Goal: Information Seeking & Learning: Check status

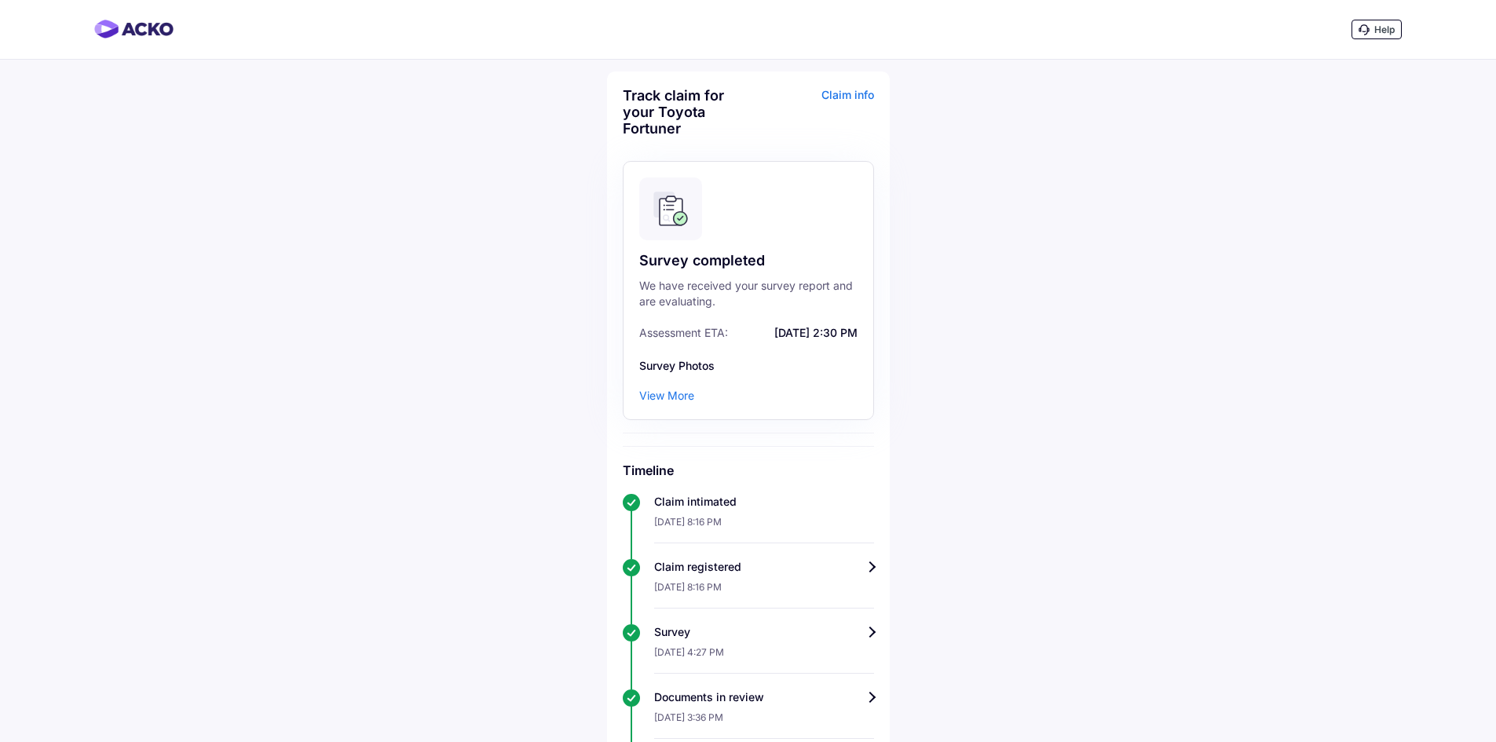
click at [675, 398] on div "View More" at bounding box center [666, 396] width 55 height 16
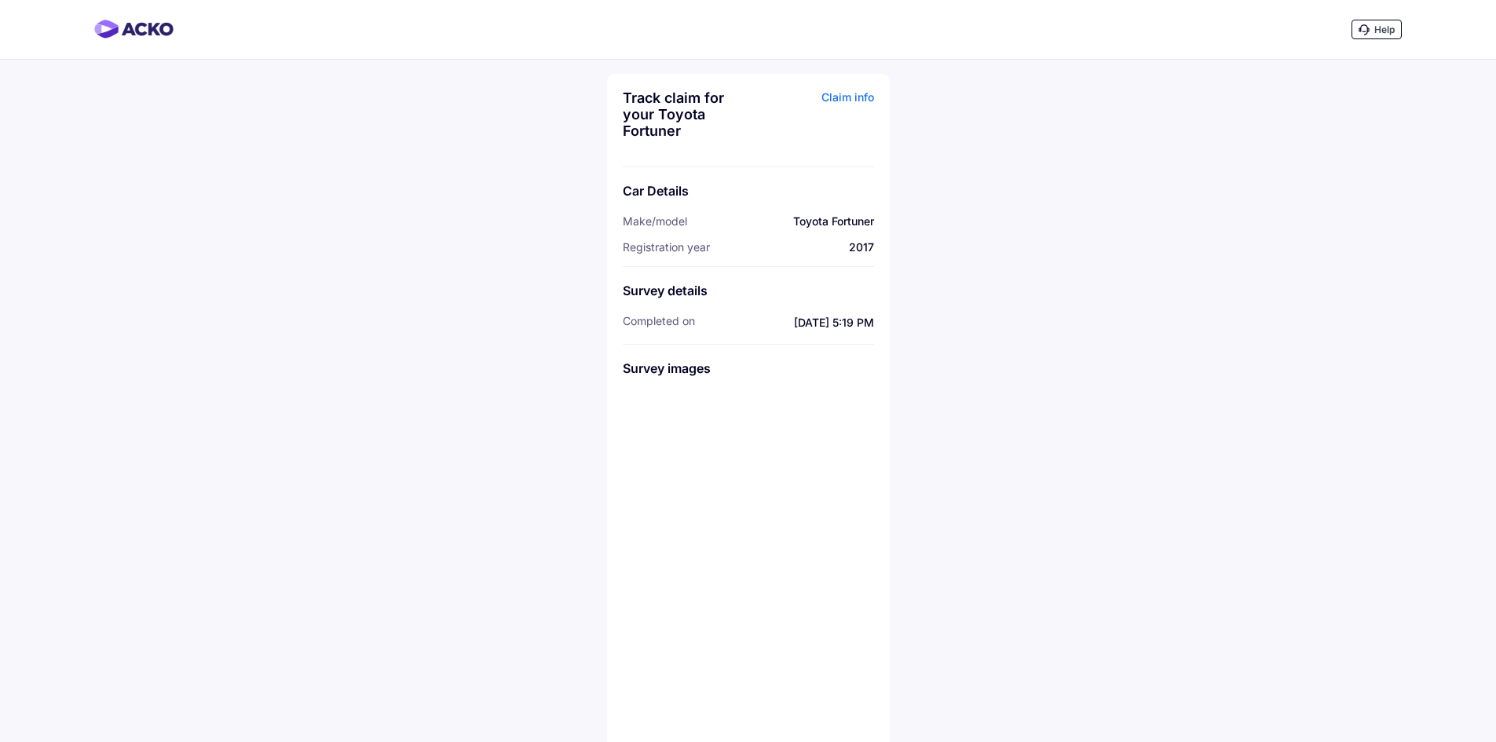
click at [846, 101] on div "Claim info" at bounding box center [813, 120] width 122 height 61
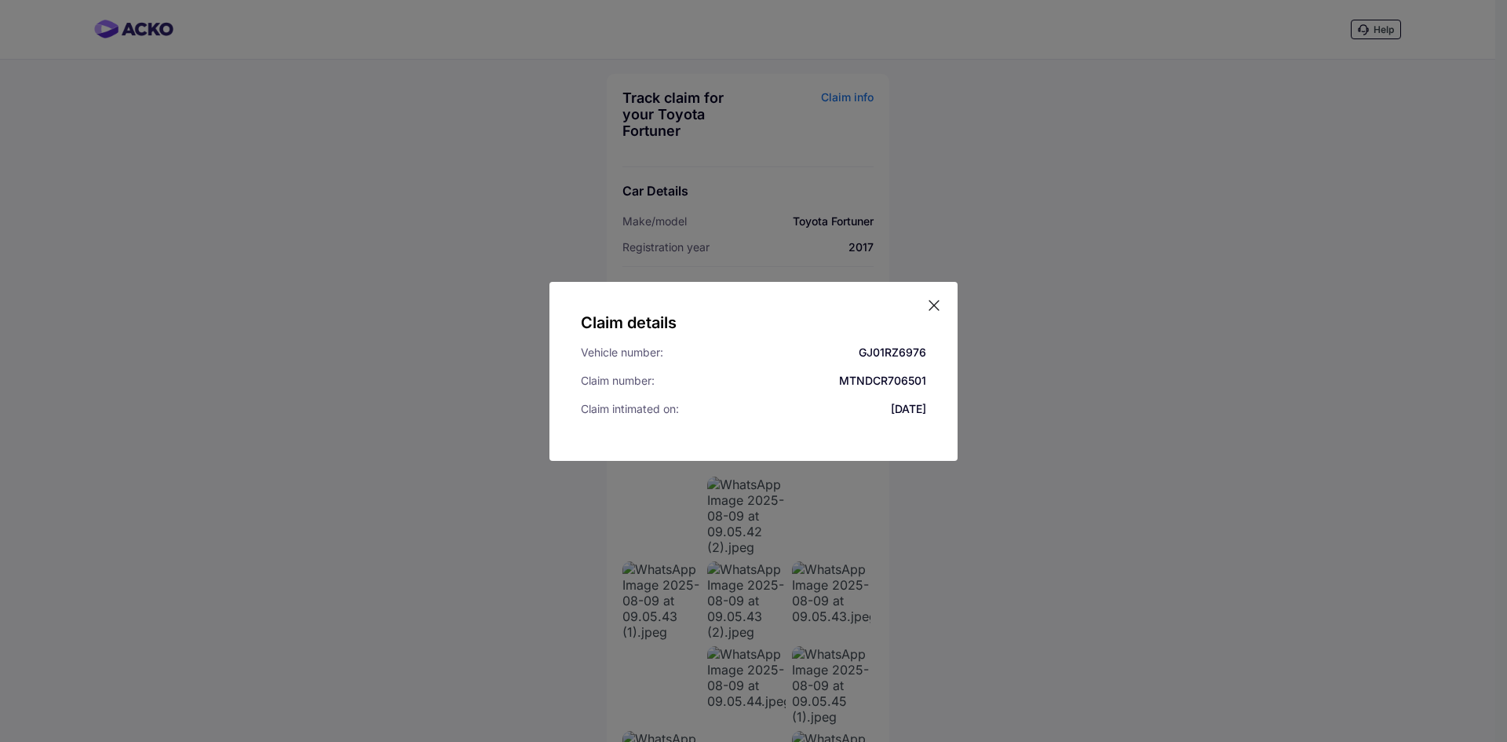
click at [935, 304] on icon at bounding box center [934, 305] width 9 height 9
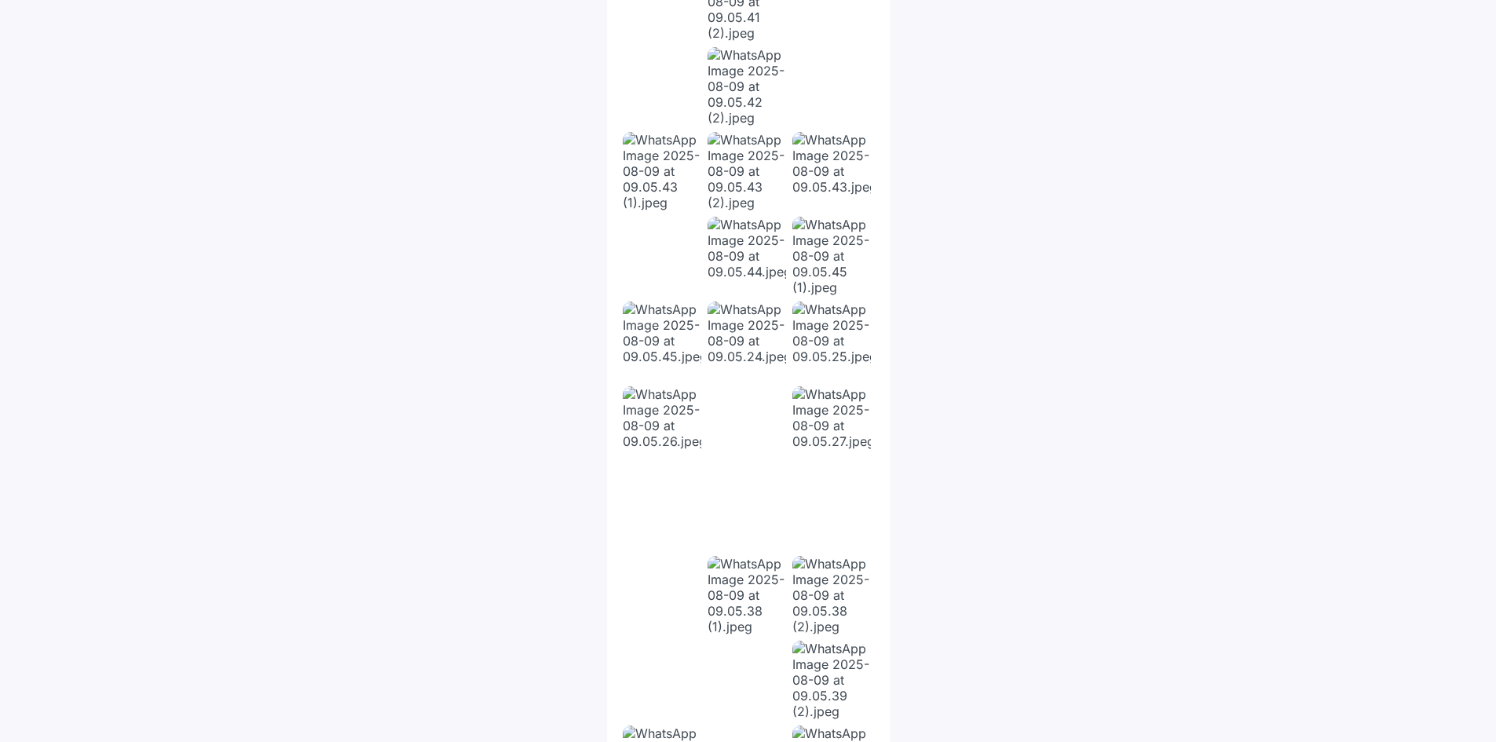
scroll to position [278, 0]
